Goal: Task Accomplishment & Management: Complete application form

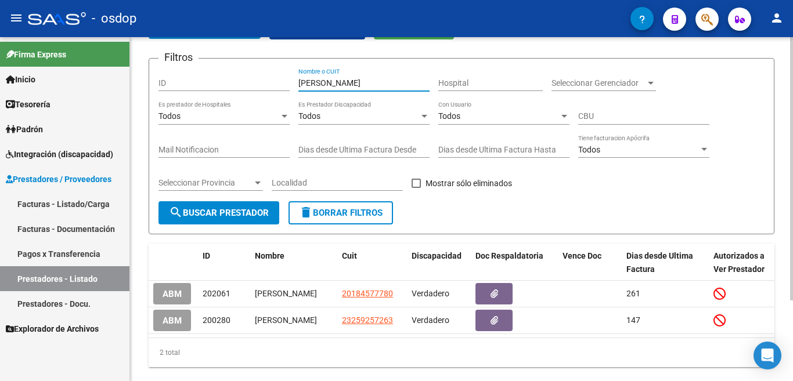
scroll to position [47, 0]
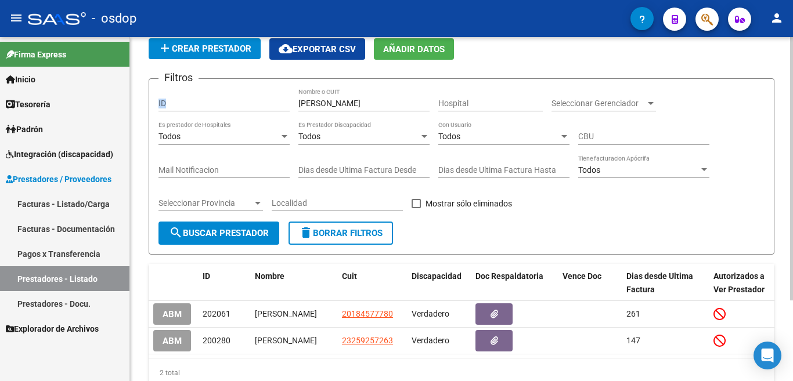
drag, startPoint x: 339, startPoint y: 109, endPoint x: 283, endPoint y: 91, distance: 58.2
click at [283, 91] on div "Filtros ID [PERSON_NAME] Nombre o CUIT Hospital Seleccionar Gerenciador Selecci…" at bounding box center [462, 155] width 606 height 134
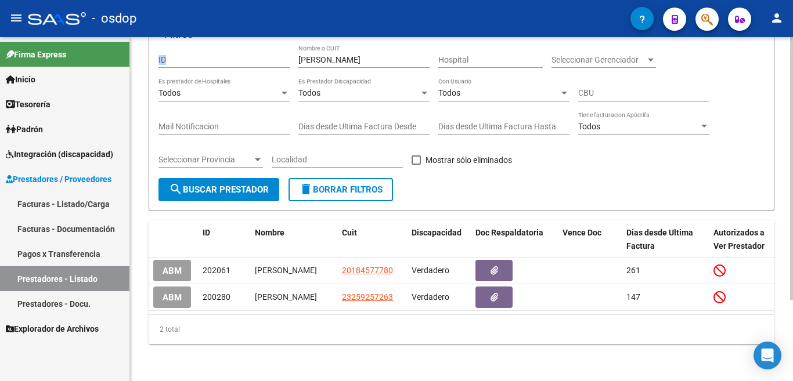
scroll to position [105, 0]
click at [361, 55] on input "[PERSON_NAME]" at bounding box center [363, 60] width 131 height 10
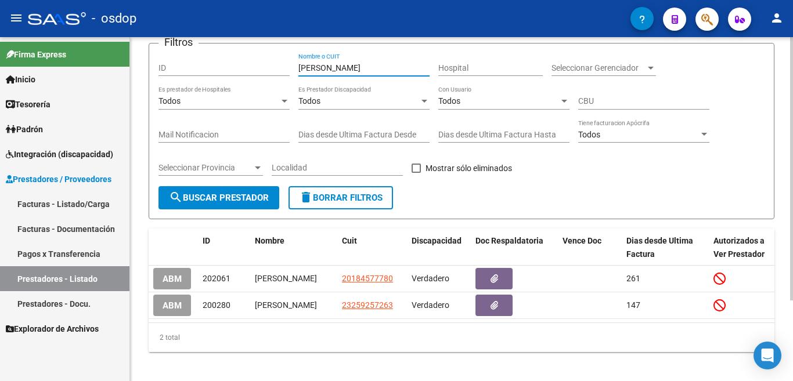
drag, startPoint x: 358, startPoint y: 46, endPoint x: 265, endPoint y: 45, distance: 92.9
click at [265, 45] on app-list-header "PRESTADORES -> Listado de Prestadores / Proveedores add Crear Prestador cloud_d…" at bounding box center [462, 96] width 626 height 246
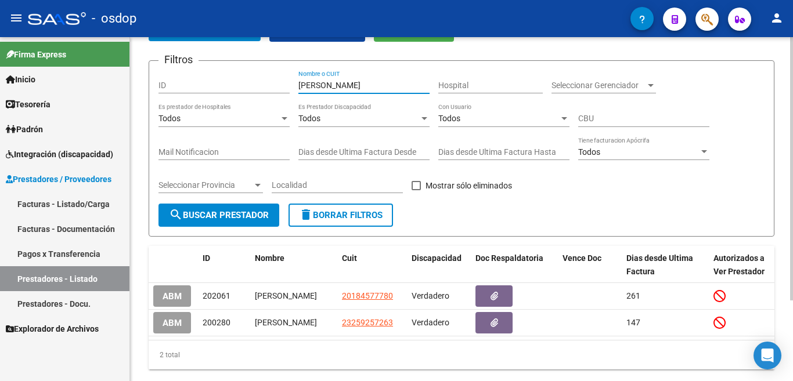
click at [338, 221] on button "delete Borrar Filtros" at bounding box center [341, 215] width 105 height 23
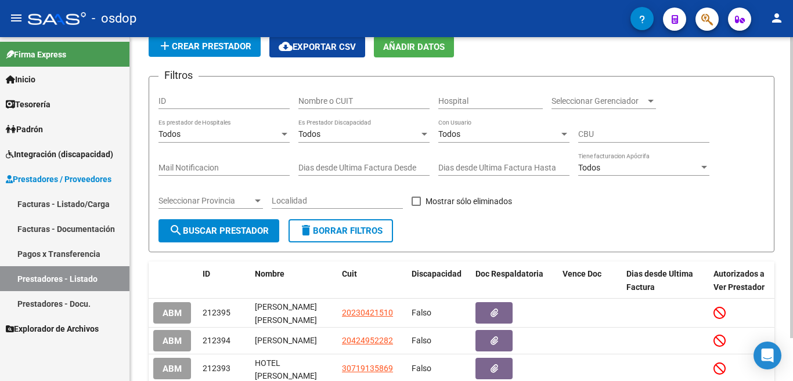
scroll to position [65, 0]
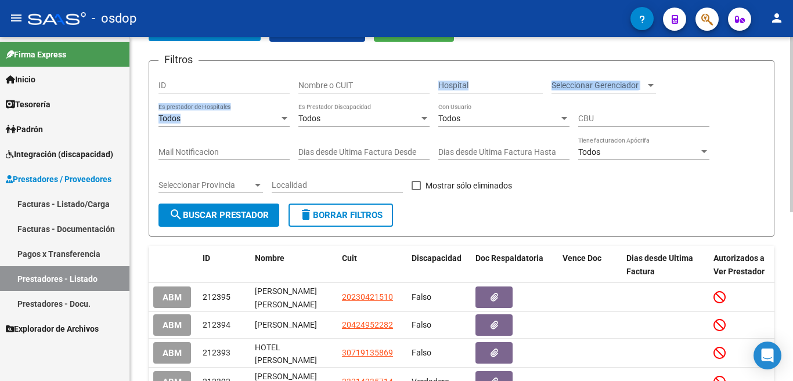
click at [350, 103] on div "Filtros ID Nombre o CUIT Hospital Seleccionar Gerenciador Seleccionar Gerenciad…" at bounding box center [462, 137] width 606 height 134
click at [350, 90] on input "Nombre o CUIT" at bounding box center [363, 86] width 131 height 10
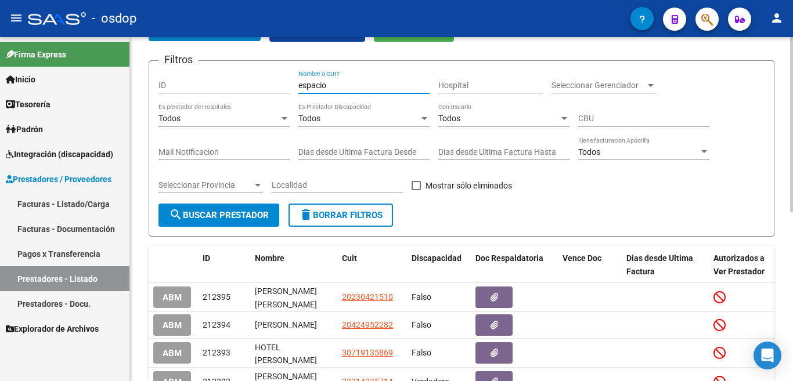
type input "espacio"
click at [208, 214] on span "search Buscar Prestador" at bounding box center [219, 215] width 100 height 10
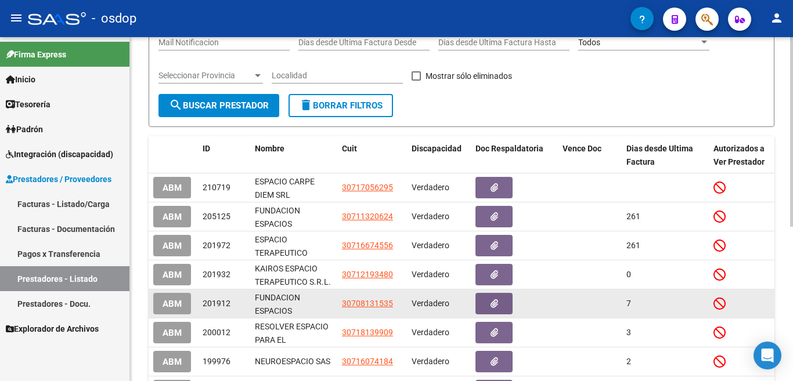
scroll to position [181, 0]
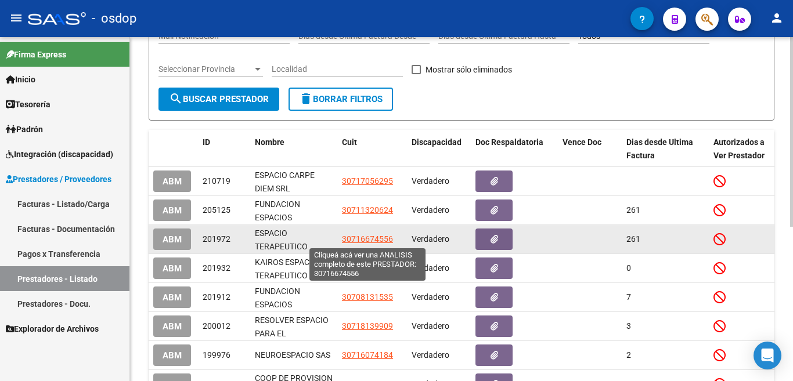
click at [363, 236] on span "30716674556" at bounding box center [367, 239] width 51 height 9
type textarea "30716674556"
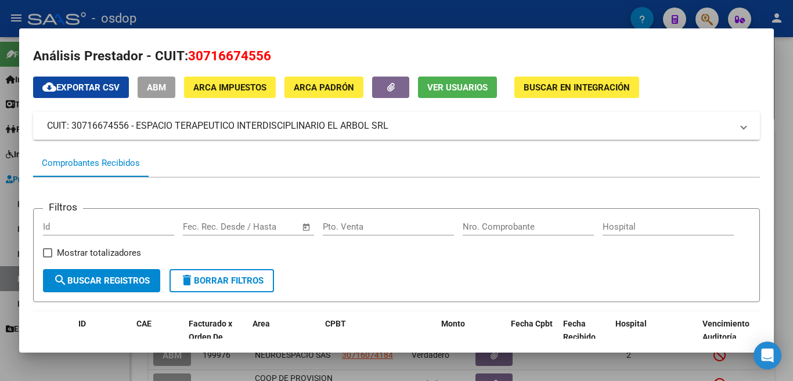
scroll to position [0, 0]
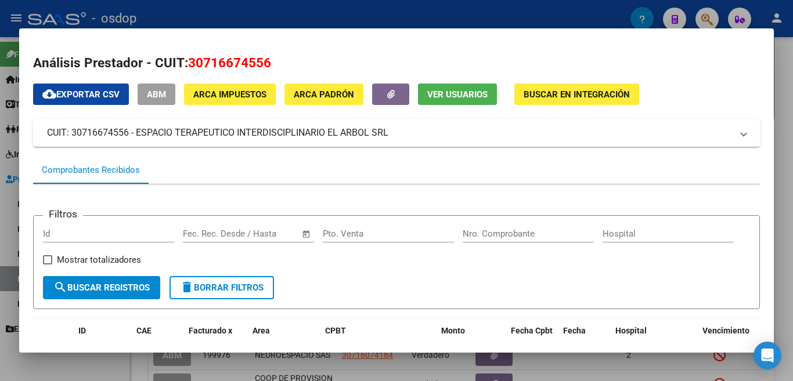
click at [406, 15] on div at bounding box center [396, 190] width 793 height 381
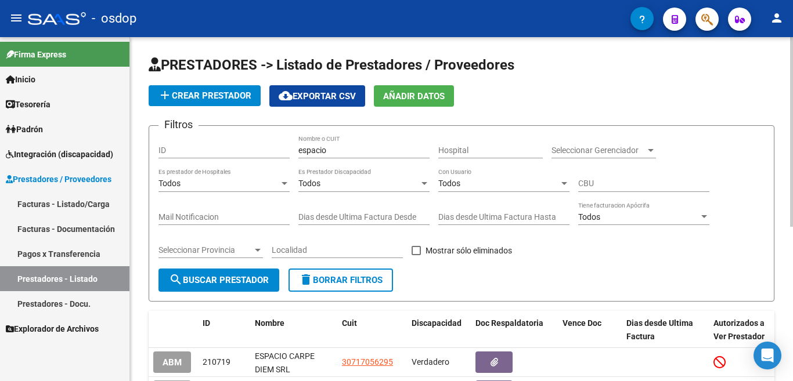
drag, startPoint x: 364, startPoint y: 135, endPoint x: 362, endPoint y: 142, distance: 6.8
click at [362, 142] on div "espacio Nombre o CUIT" at bounding box center [363, 146] width 131 height 23
drag, startPoint x: 360, startPoint y: 152, endPoint x: 98, endPoint y: 102, distance: 266.6
click at [179, 135] on div "Filtros ID espacio Nombre o CUIT Hospital Seleccionar Gerenciador Seleccionar G…" at bounding box center [462, 202] width 606 height 134
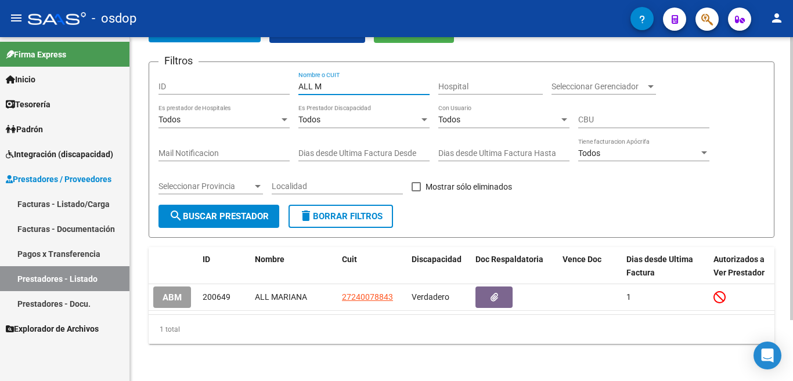
scroll to position [74, 0]
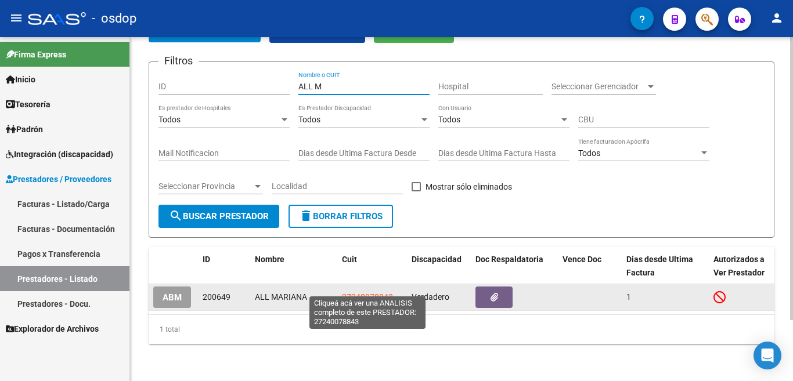
type input "ALL M"
click at [365, 293] on span "27240078843" at bounding box center [367, 297] width 51 height 9
type textarea "27240078843"
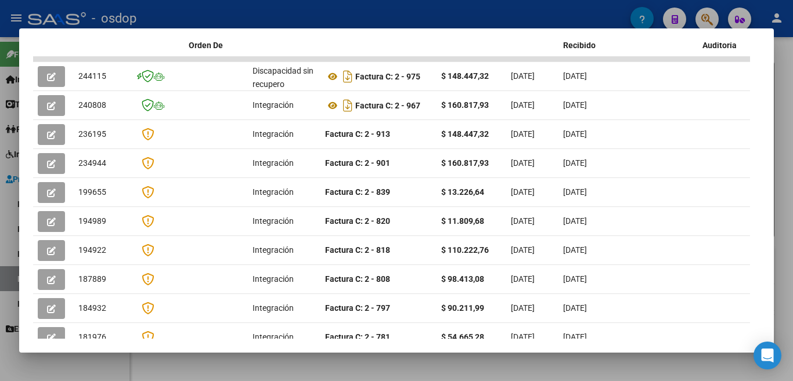
scroll to position [244, 0]
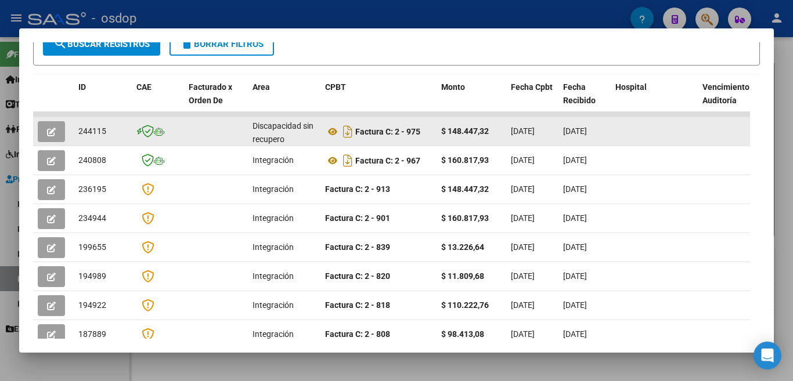
click at [654, 146] on datatable-body-cell at bounding box center [654, 131] width 87 height 28
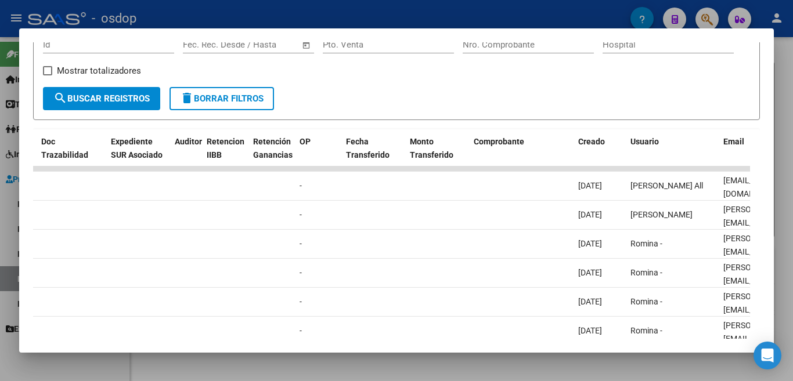
scroll to position [186, 0]
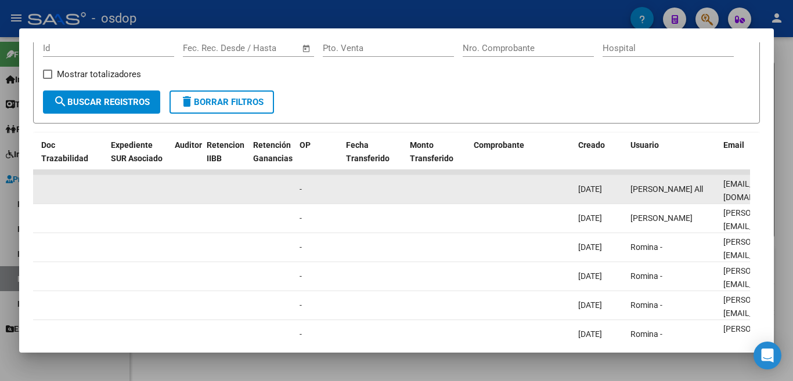
click at [421, 199] on datatable-body-cell at bounding box center [437, 189] width 64 height 28
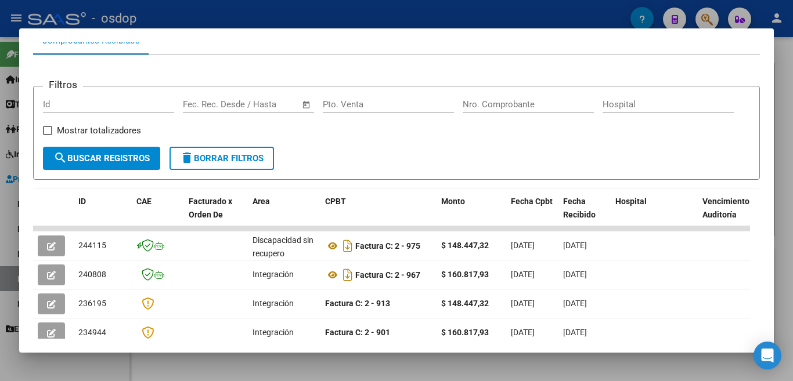
scroll to position [128, 0]
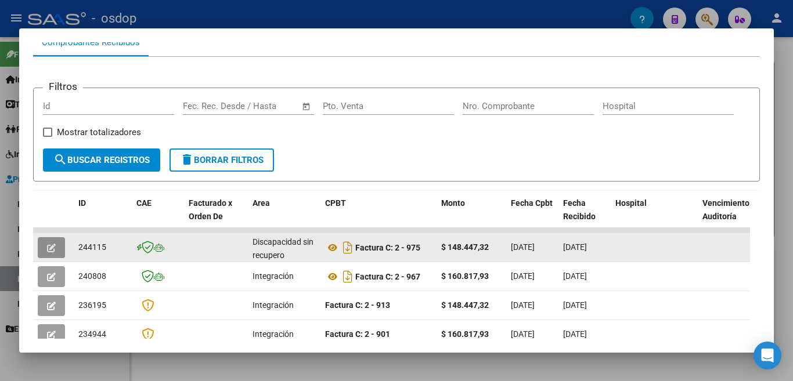
click at [48, 249] on span "button" at bounding box center [51, 248] width 9 height 10
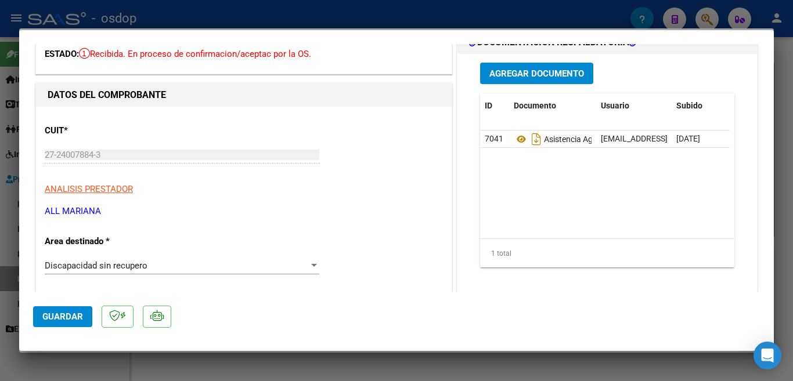
scroll to position [0, 0]
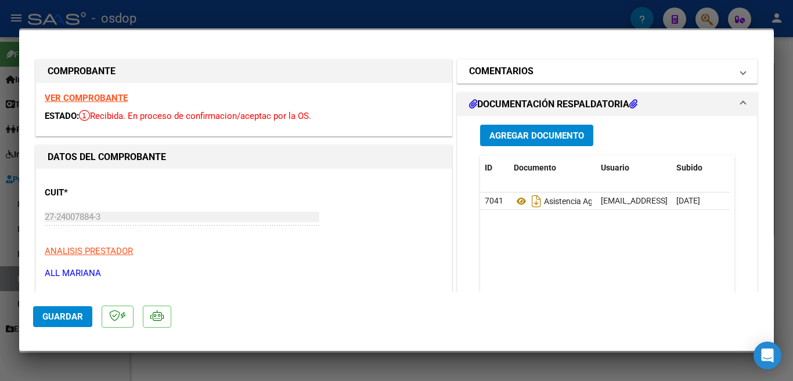
click at [555, 72] on mat-panel-title "COMENTARIOS" at bounding box center [600, 71] width 262 height 14
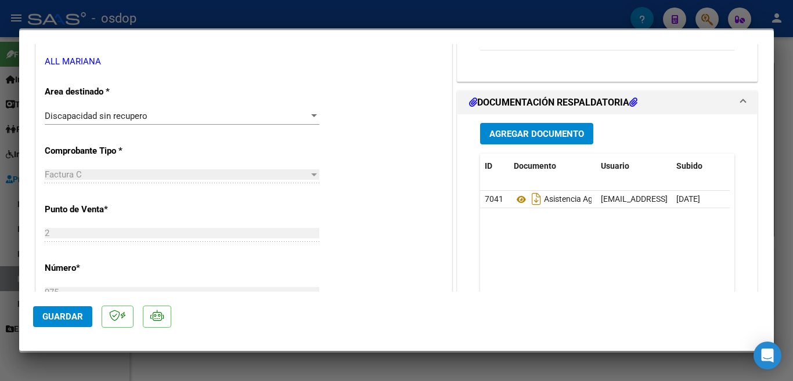
scroll to position [290, 0]
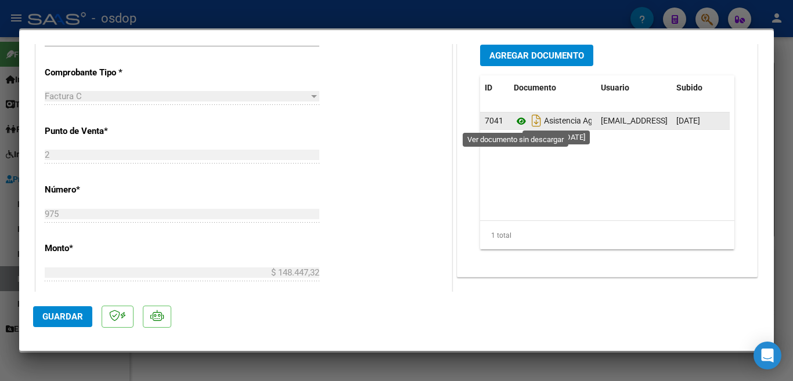
click at [516, 118] on icon at bounding box center [521, 121] width 15 height 14
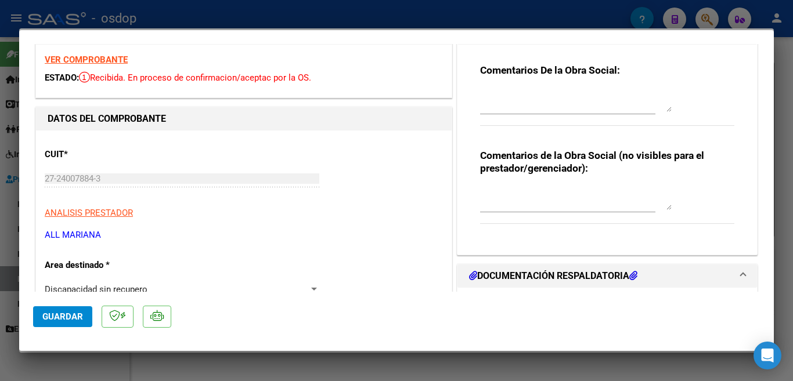
scroll to position [0, 0]
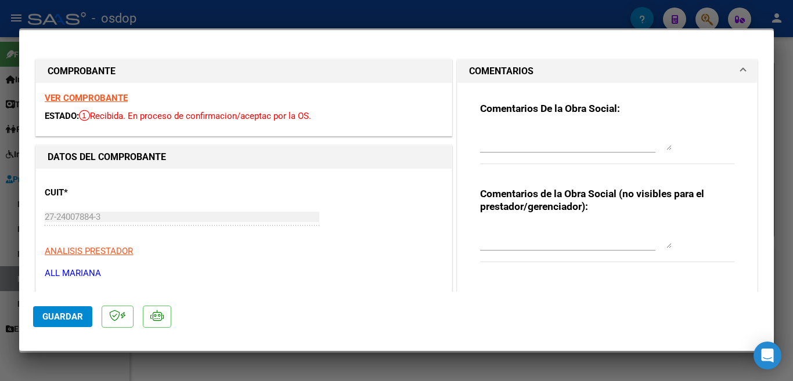
click at [242, 12] on div at bounding box center [396, 190] width 793 height 381
type input "$ 0,00"
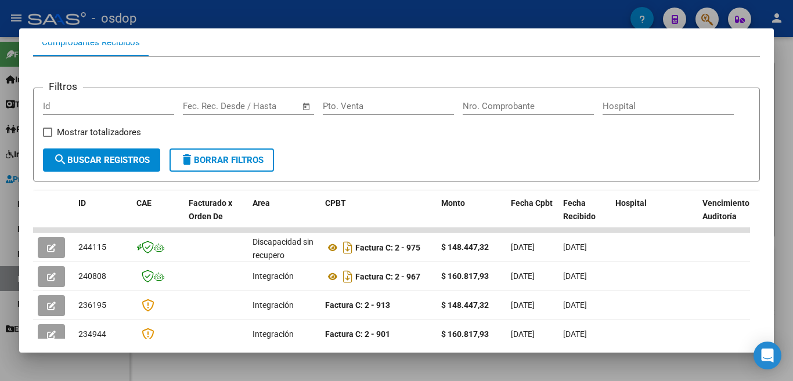
click at [245, 6] on div at bounding box center [396, 190] width 793 height 381
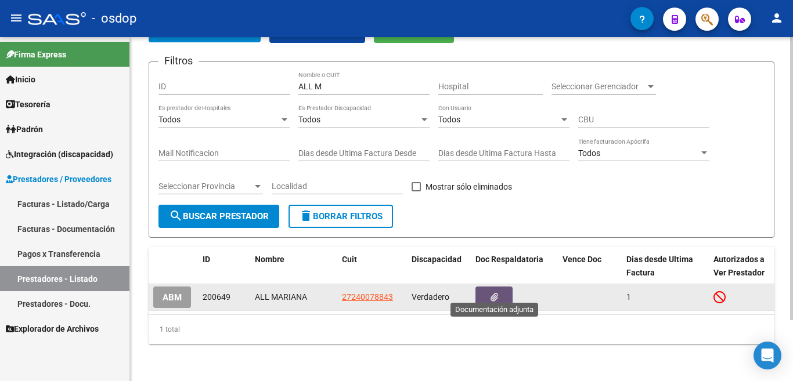
click at [501, 289] on button "button" at bounding box center [494, 297] width 37 height 21
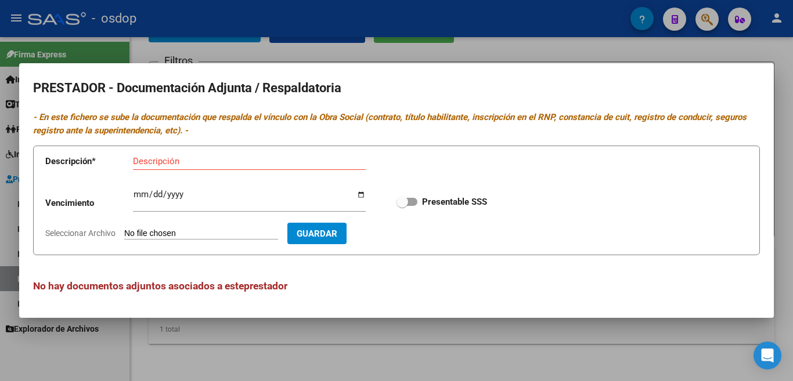
click at [450, 35] on div at bounding box center [396, 190] width 793 height 381
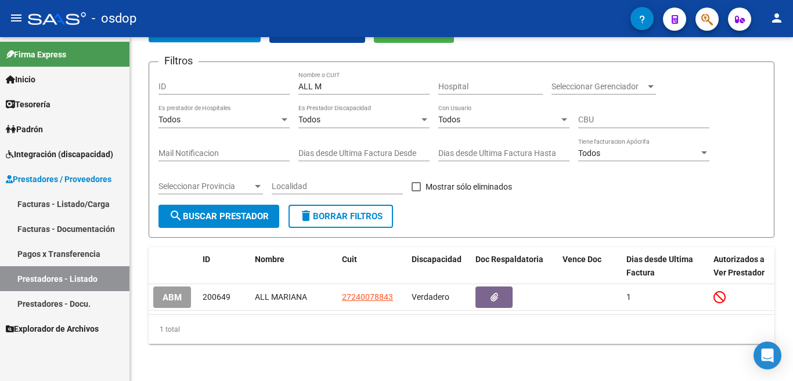
click at [57, 199] on link "Facturas - Listado/Carga" at bounding box center [64, 204] width 129 height 25
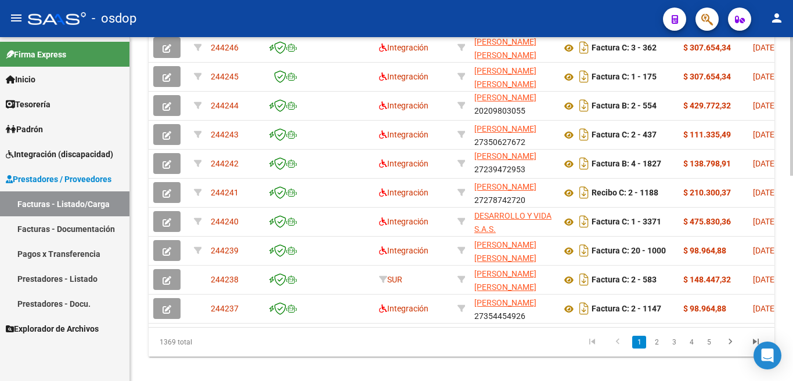
scroll to position [491, 0]
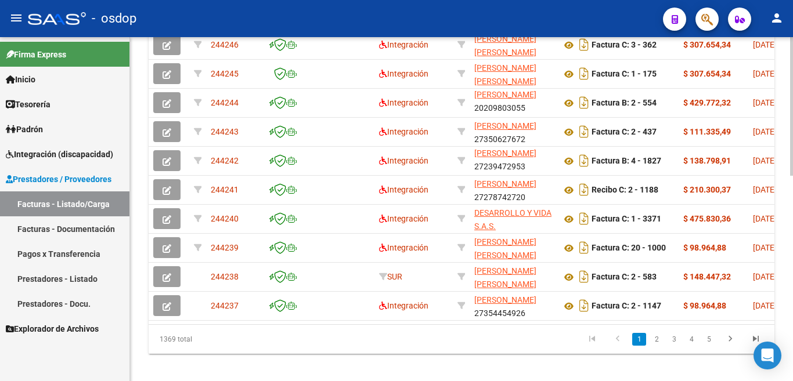
click at [793, 176] on div at bounding box center [791, 106] width 3 height 139
click at [655, 346] on link "2" at bounding box center [657, 339] width 14 height 13
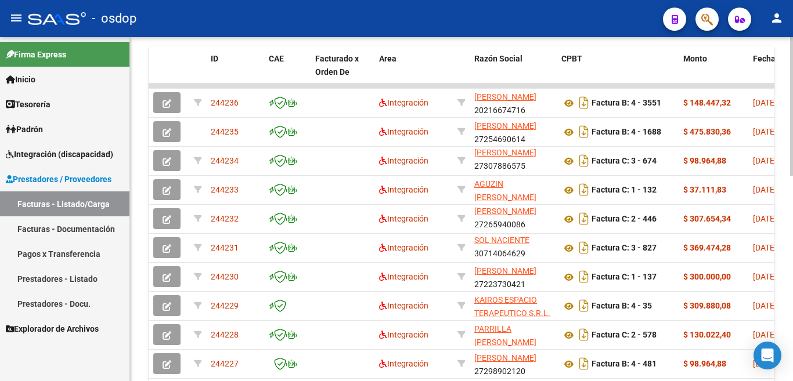
scroll to position [510, 0]
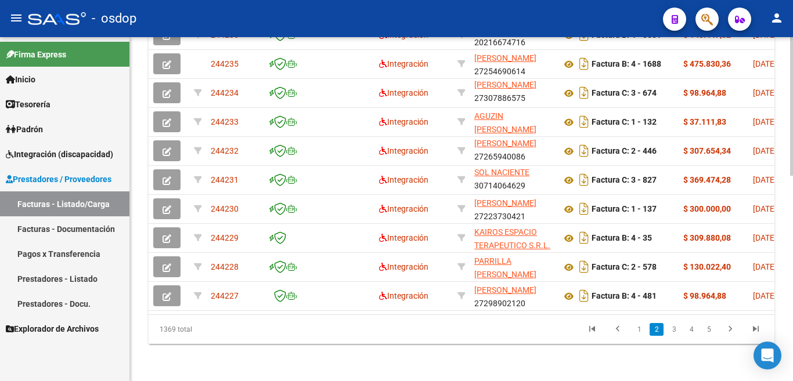
click at [792, 176] on div at bounding box center [791, 106] width 3 height 139
click at [675, 331] on link "3" at bounding box center [674, 329] width 14 height 13
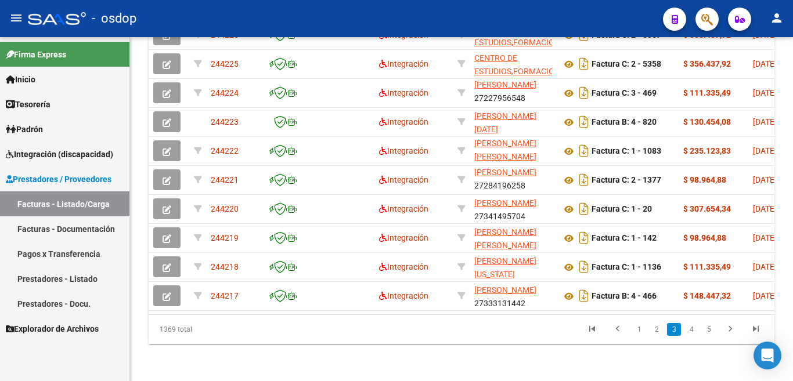
click at [673, 330] on link "3" at bounding box center [674, 329] width 14 height 13
click at [675, 331] on link "3" at bounding box center [674, 329] width 14 height 13
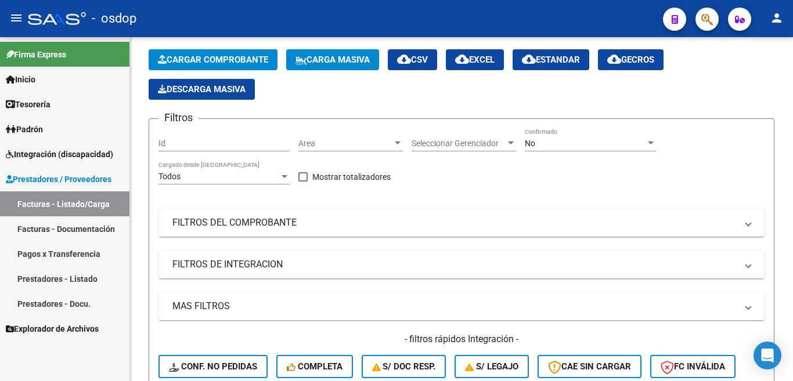
scroll to position [46, 0]
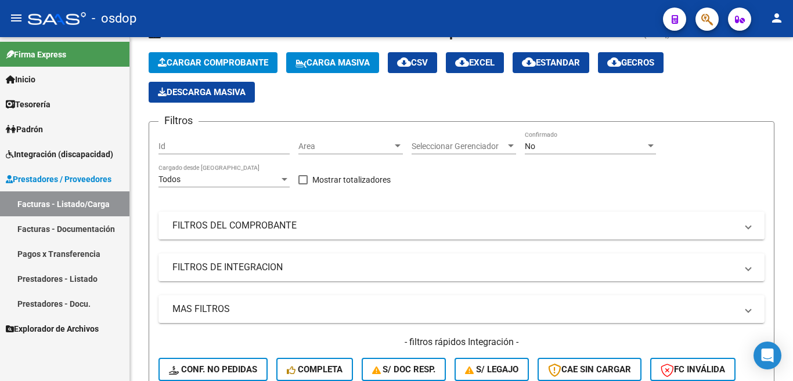
click at [253, 230] on mat-panel-title "FILTROS DEL COMPROBANTE" at bounding box center [454, 225] width 564 height 13
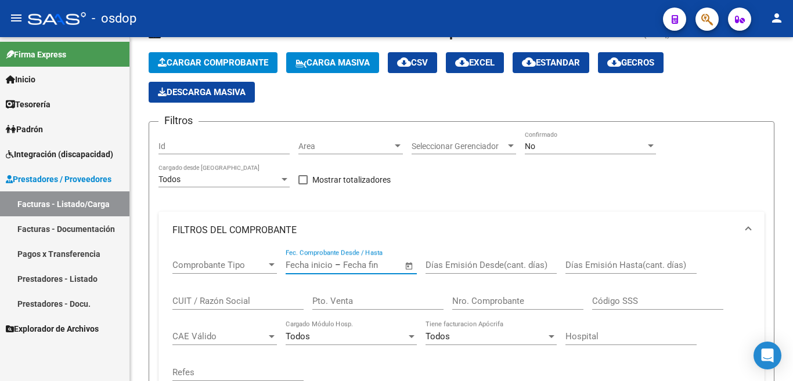
click at [347, 264] on input "text" at bounding box center [371, 265] width 56 height 10
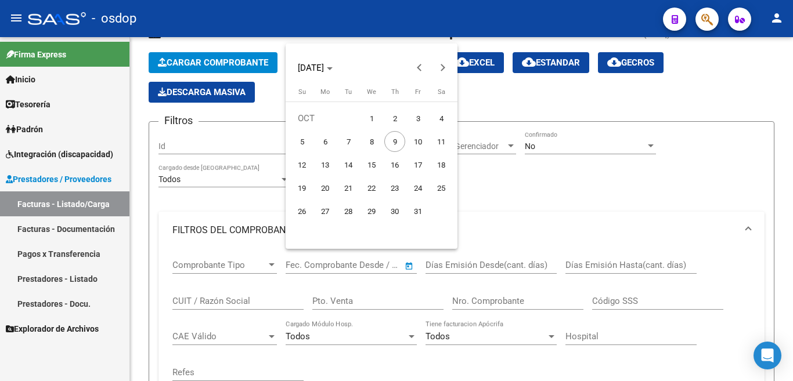
click at [244, 294] on div at bounding box center [396, 190] width 793 height 381
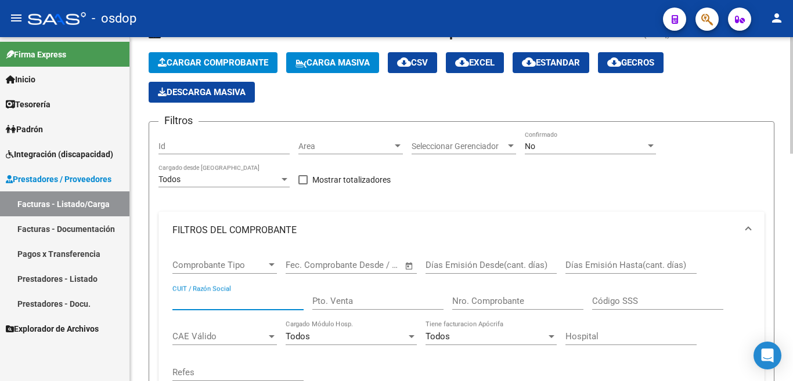
click at [249, 298] on input "CUIT / Razón Social" at bounding box center [237, 301] width 131 height 10
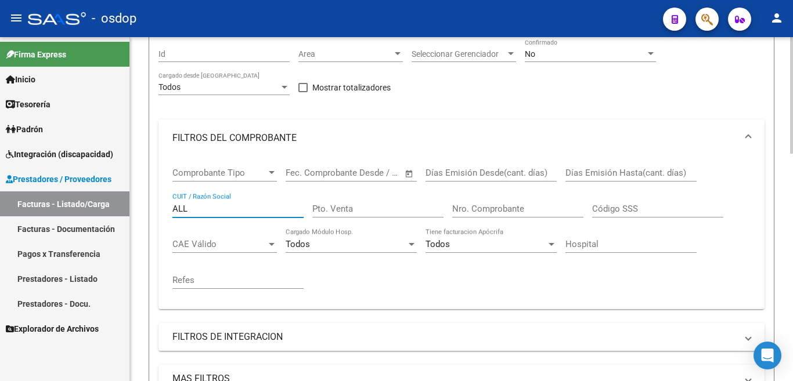
scroll to position [336, 0]
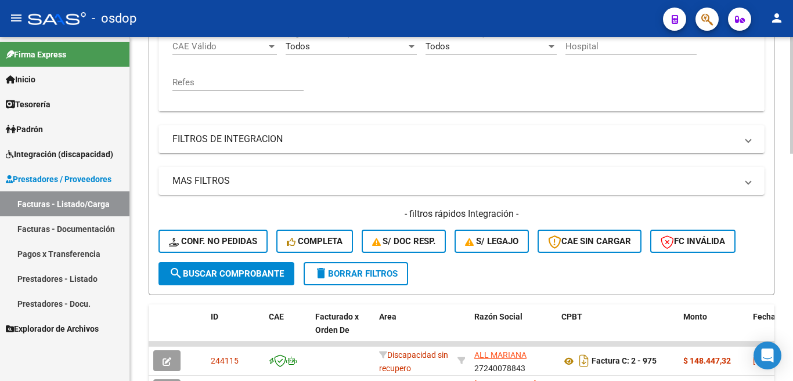
type input "ALL"
click at [213, 272] on span "search Buscar Comprobante" at bounding box center [226, 274] width 115 height 10
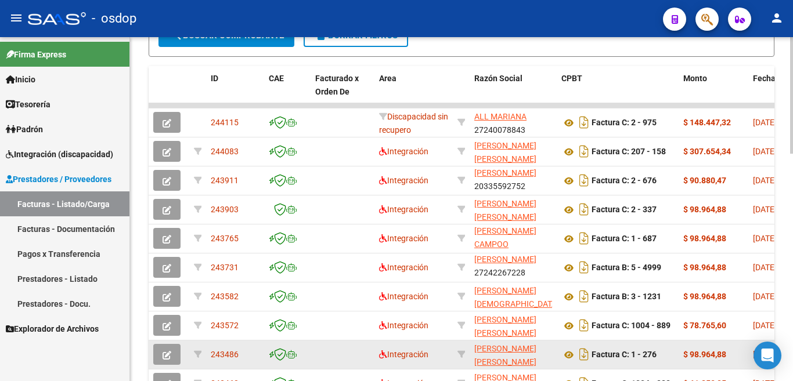
scroll to position [556, 0]
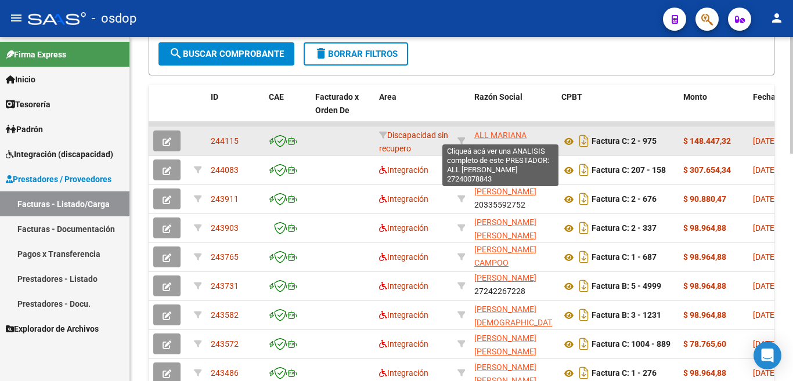
click at [505, 136] on span "ALL MARIANA" at bounding box center [500, 135] width 52 height 9
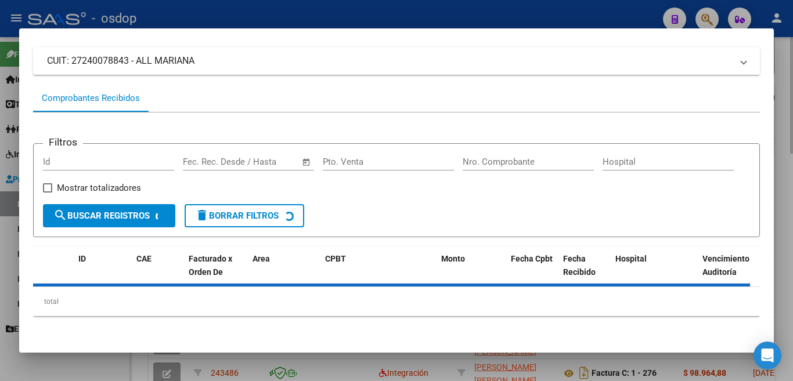
scroll to position [77, 0]
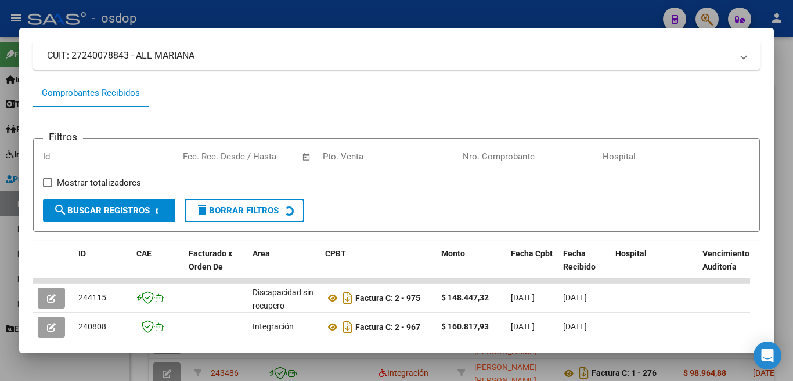
click at [270, 10] on div at bounding box center [396, 190] width 793 height 381
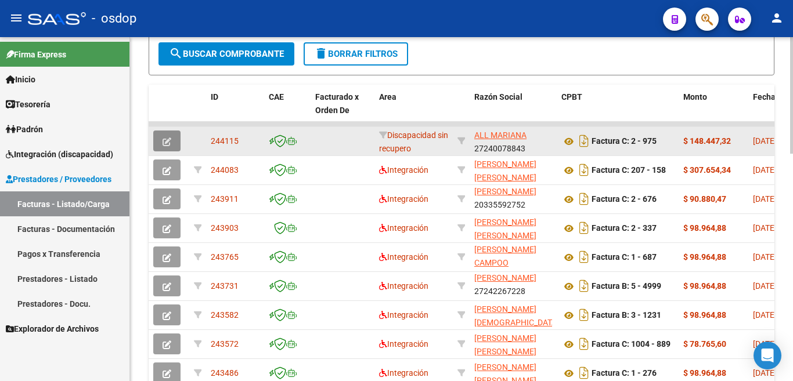
click at [164, 141] on icon "button" at bounding box center [167, 142] width 9 height 9
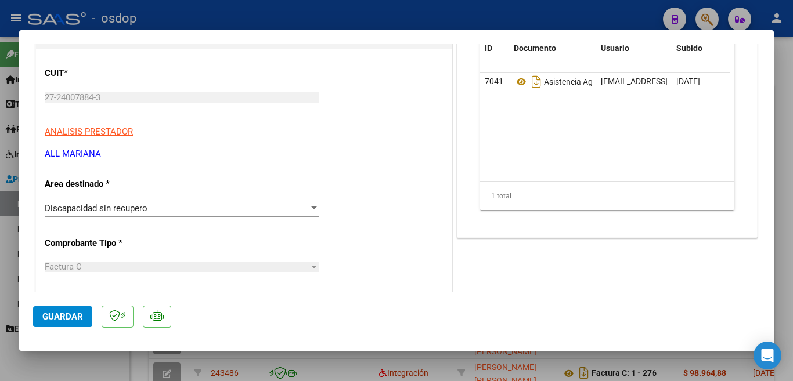
scroll to position [116, 0]
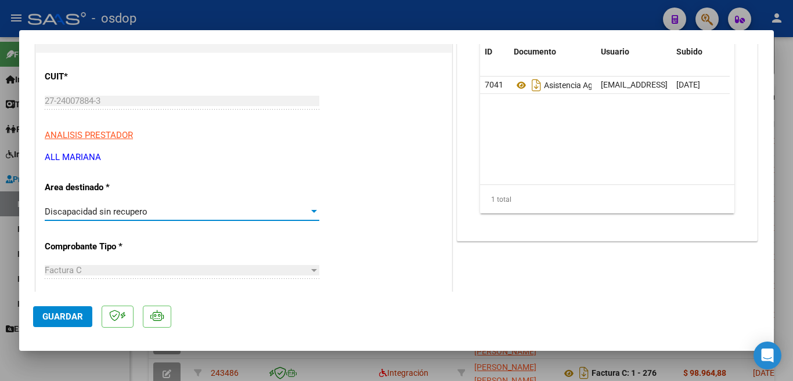
click at [312, 211] on div at bounding box center [314, 211] width 6 height 3
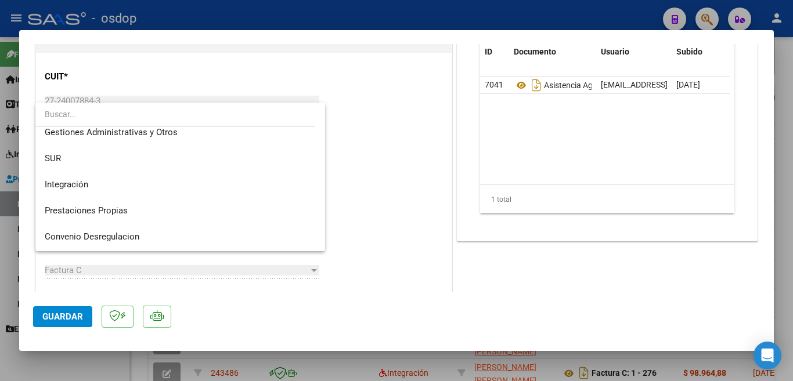
scroll to position [0, 0]
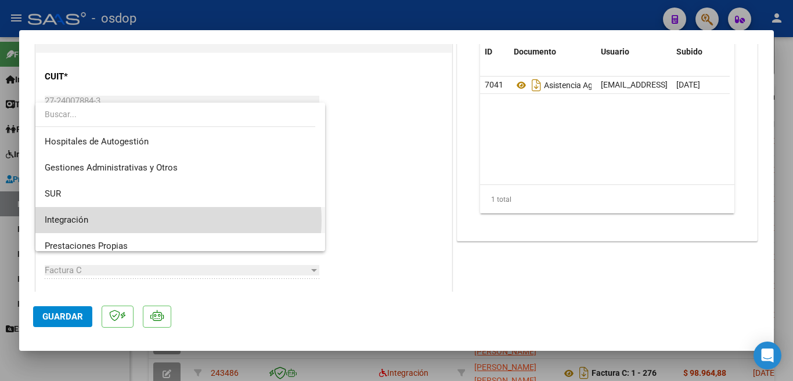
click at [178, 221] on span "Integración" at bounding box center [180, 220] width 271 height 26
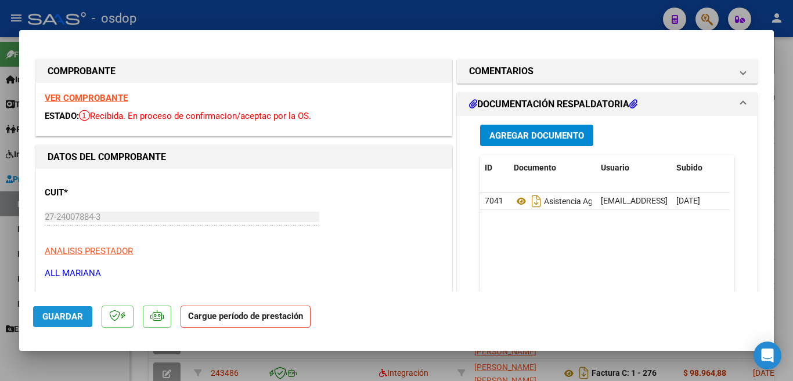
click at [63, 321] on span "Guardar" at bounding box center [62, 317] width 41 height 10
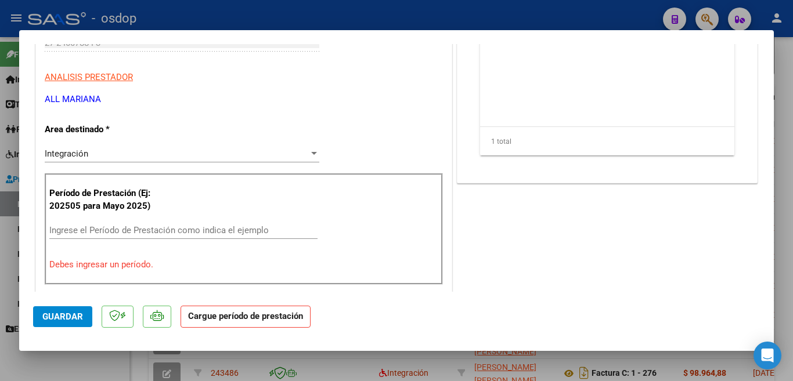
scroll to position [232, 0]
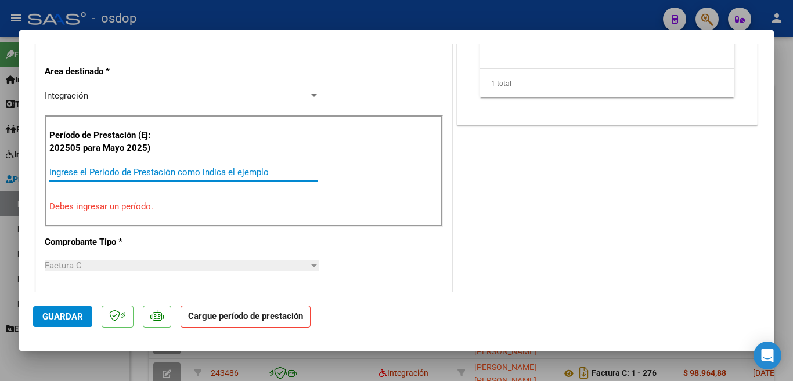
click at [128, 176] on input "Ingrese el Período de Prestación como indica el ejemplo" at bounding box center [183, 172] width 268 height 10
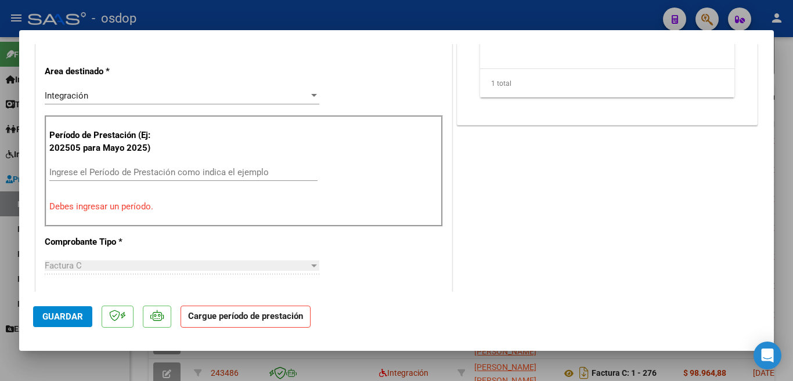
click at [275, 14] on div at bounding box center [396, 190] width 793 height 381
type input "$ 0,00"
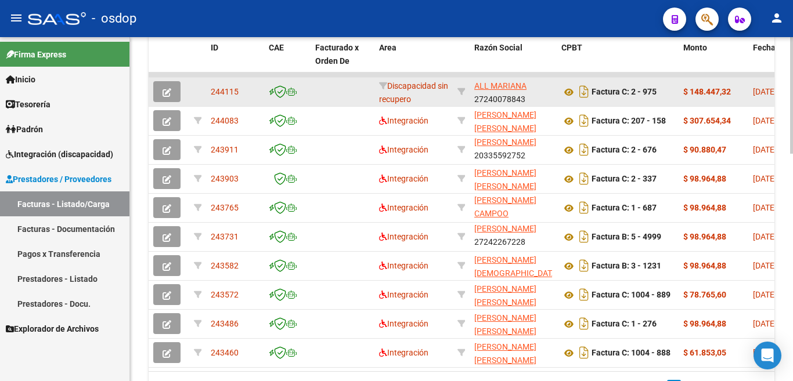
scroll to position [614, 0]
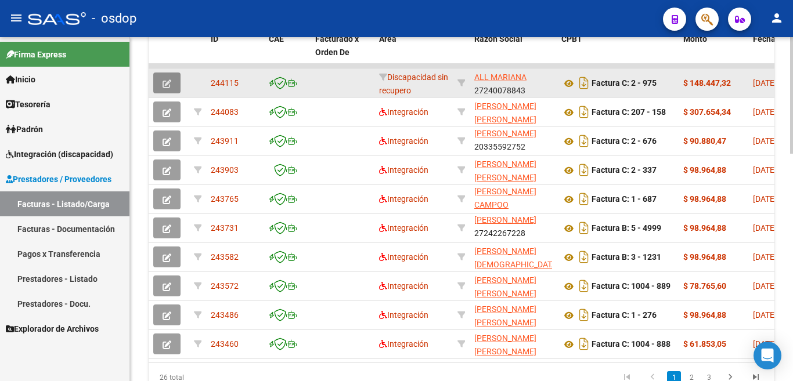
click at [165, 89] on button "button" at bounding box center [166, 83] width 27 height 21
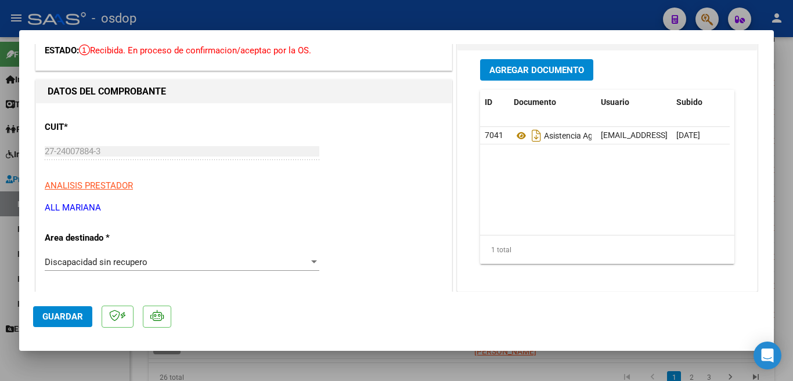
scroll to position [42, 0]
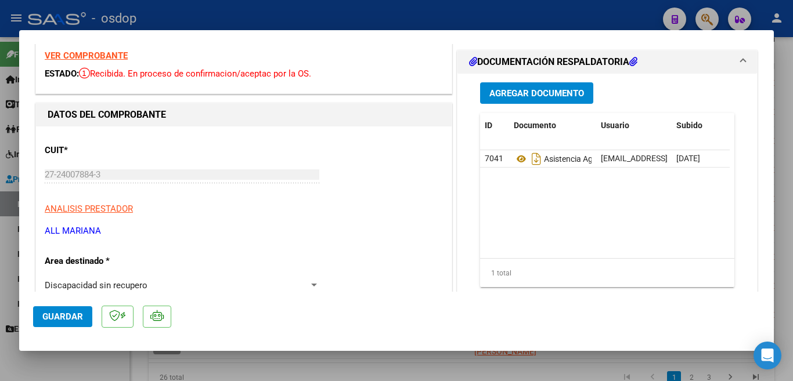
click at [327, 24] on div at bounding box center [396, 190] width 793 height 381
type input "$ 0,00"
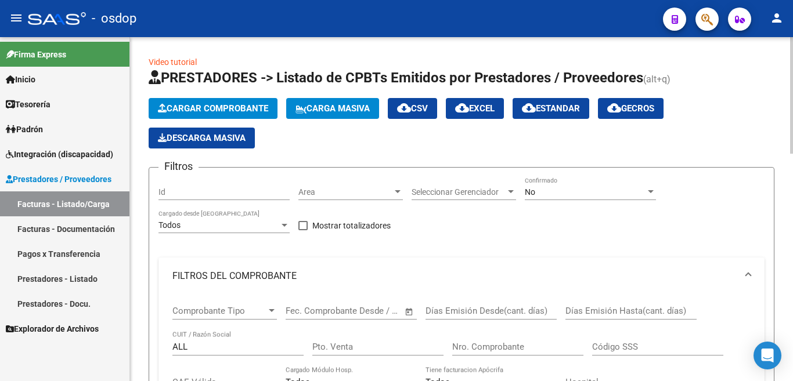
scroll to position [58, 0]
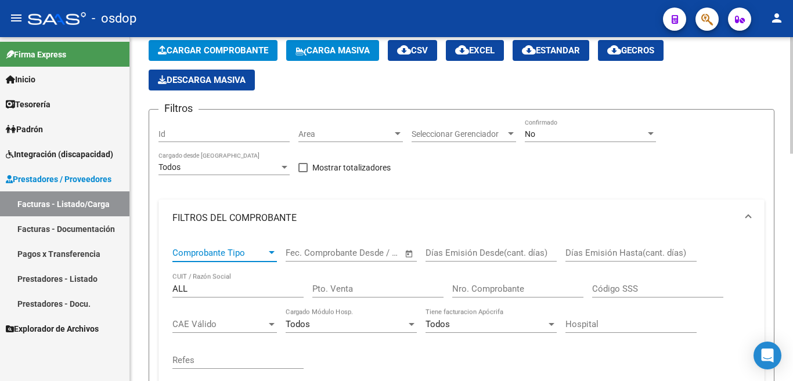
click at [210, 254] on span "Comprobante Tipo" at bounding box center [219, 253] width 94 height 10
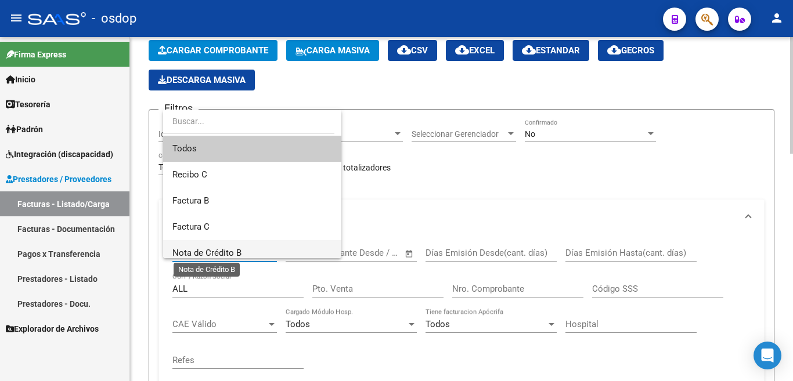
click at [210, 254] on span "Nota de Crédito B" at bounding box center [206, 253] width 69 height 10
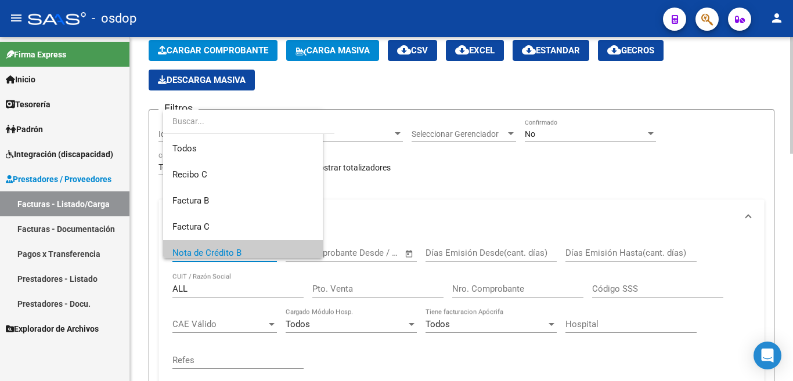
scroll to position [6, 0]
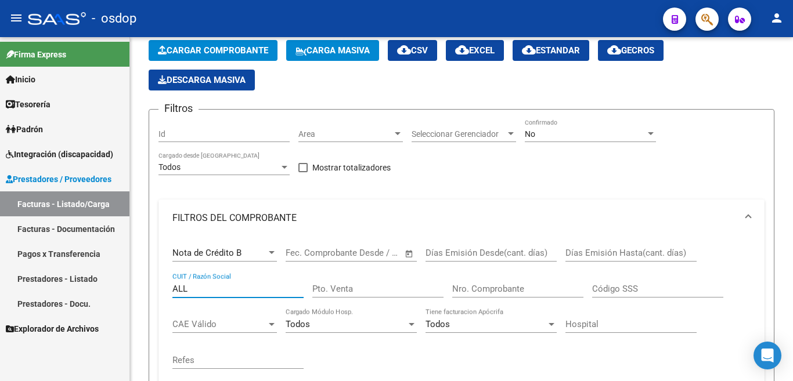
drag, startPoint x: 214, startPoint y: 293, endPoint x: 39, endPoint y: 258, distance: 178.3
click at [39, 258] on mat-sidenav-container "Firma Express Inicio Calendario SSS Instructivos Contacto OS Tesorería Extracto…" at bounding box center [396, 209] width 793 height 344
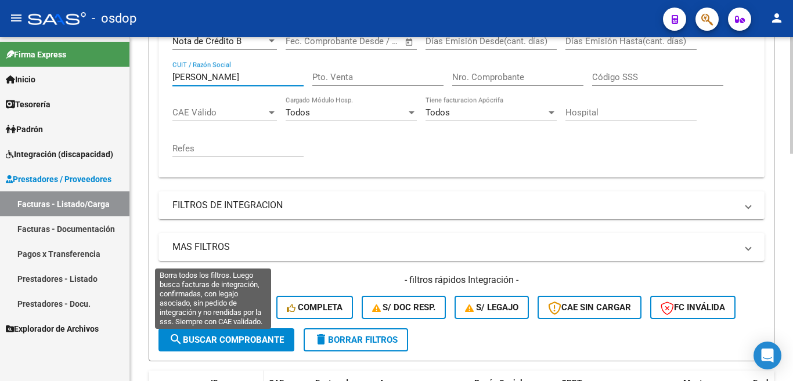
scroll to position [290, 0]
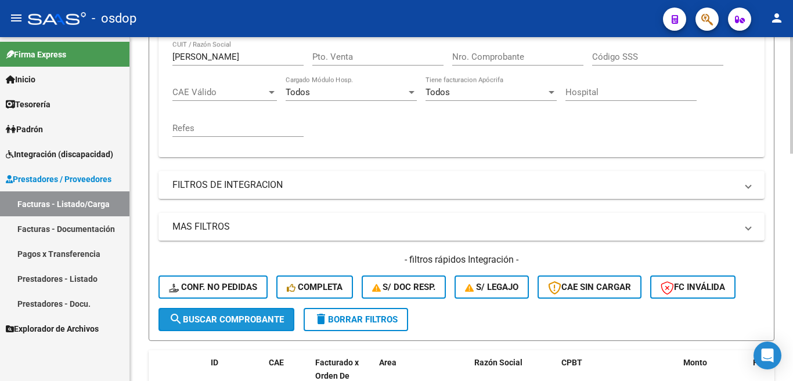
click at [232, 320] on span "search Buscar Comprobante" at bounding box center [226, 320] width 115 height 10
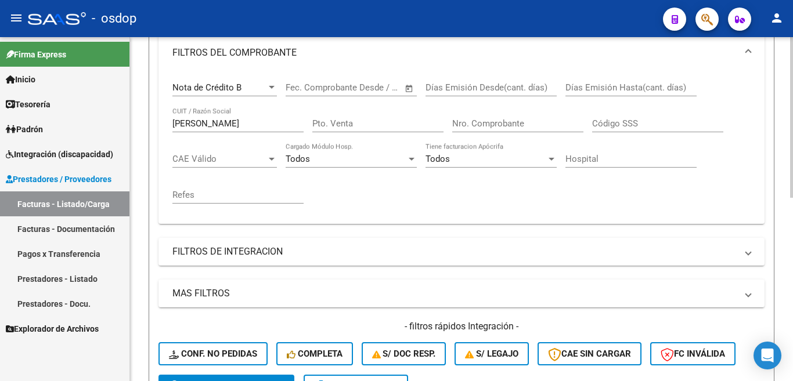
scroll to position [160, 0]
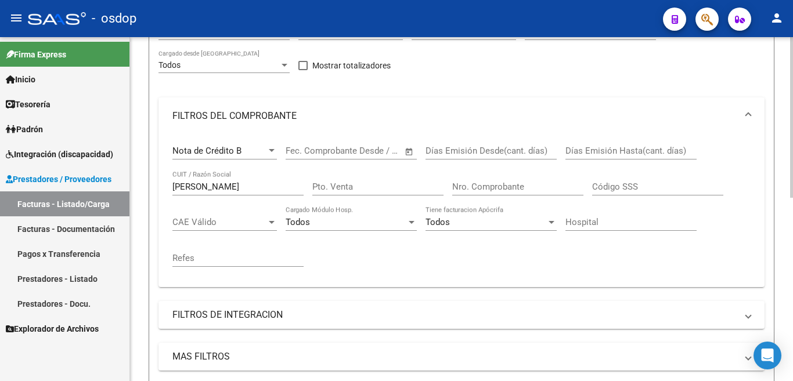
click at [247, 179] on div "[PERSON_NAME] CUIT / Razón Social" at bounding box center [237, 183] width 131 height 25
click at [250, 188] on input "[PERSON_NAME]" at bounding box center [237, 187] width 131 height 10
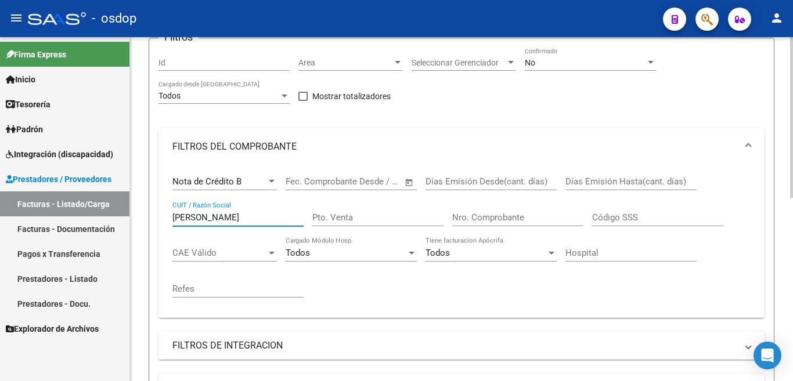
scroll to position [116, 0]
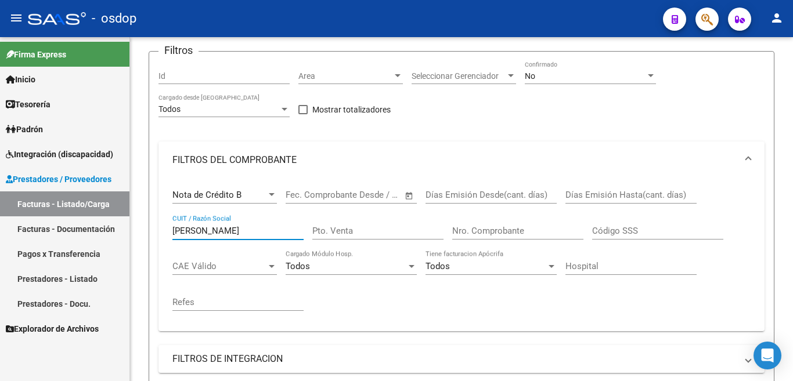
drag, startPoint x: 225, startPoint y: 233, endPoint x: 127, endPoint y: 220, distance: 99.0
click at [128, 219] on mat-sidenav-container "Firma Express Inicio Calendario SSS Instructivos Contacto OS Tesorería Extracto…" at bounding box center [396, 209] width 793 height 344
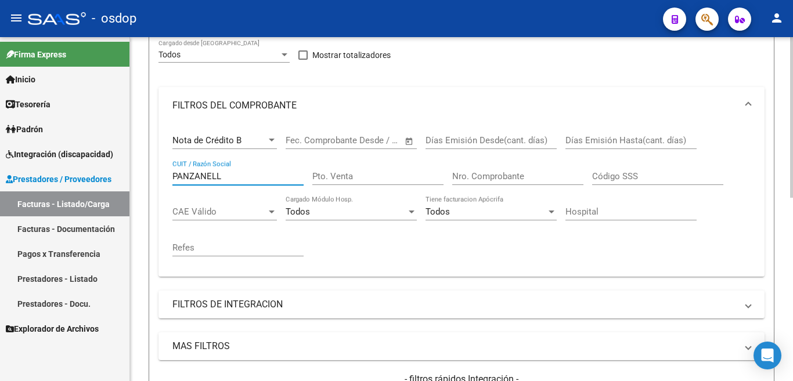
scroll to position [393, 0]
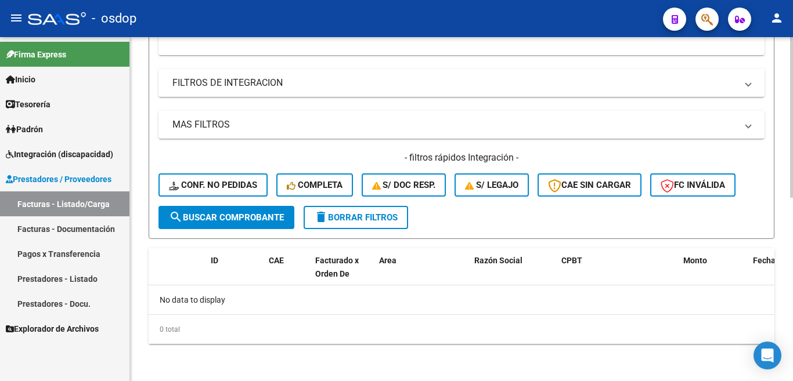
type input "PANZANELL"
click at [221, 218] on span "search Buscar Comprobante" at bounding box center [226, 218] width 115 height 10
